Goal: Find specific page/section: Find specific page/section

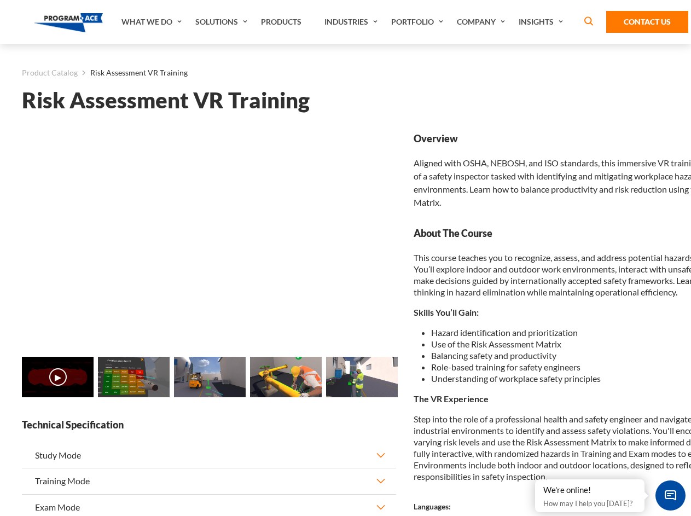
click at [223, 22] on link "Solutions" at bounding box center [223, 22] width 66 height 44
click at [0, 0] on div "AI & Computer Vision Solutions Computer Vision Quality Control AI tools for fas…" at bounding box center [0, 0] width 0 height 0
click at [0, 0] on div "AI & Computer Vision Solutions Virtual Training Solutions Virtual Tour Solution…" at bounding box center [0, 0] width 0 height 0
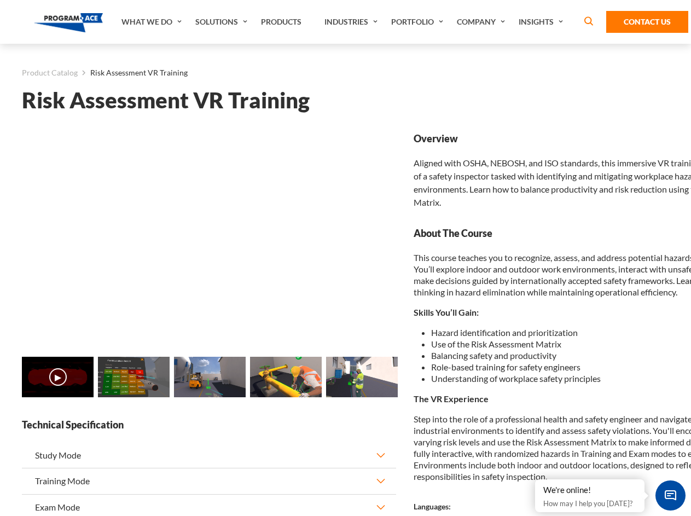
click at [0, 0] on div "AI & Computer Vision Solutions Virtual Training Solutions Virtual Tour Solution…" at bounding box center [0, 0] width 0 height 0
click at [0, 0] on div "AI & Computer Vision Solutions Computer Vision Quality Control AI tools for fas…" at bounding box center [0, 0] width 0 height 0
